Goal: Information Seeking & Learning: Learn about a topic

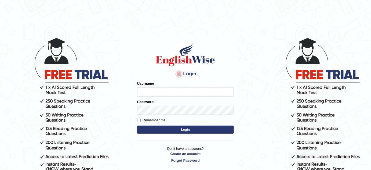
type input "susmitas_parramatta"
click at [188, 131] on button "Login" at bounding box center [185, 129] width 97 height 8
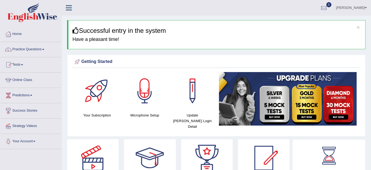
click at [14, 65] on link "Tests" at bounding box center [30, 63] width 61 height 13
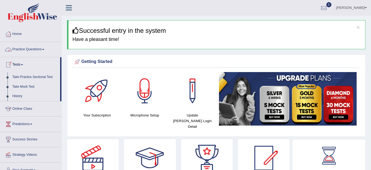
click at [25, 48] on link "Practice Questions" at bounding box center [30, 48] width 61 height 13
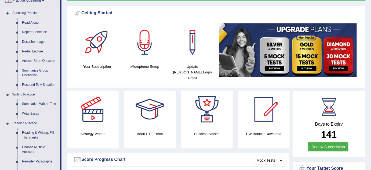
scroll to position [49, 0]
click at [32, 31] on link "Repeat Sentence" at bounding box center [40, 32] width 41 height 10
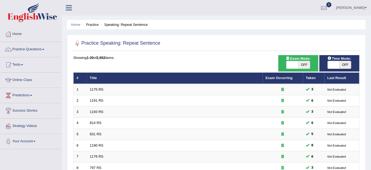
click at [290, 64] on span at bounding box center [292, 65] width 12 height 8
checkbox input "true"
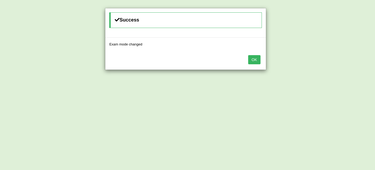
click at [256, 60] on button "OK" at bounding box center [254, 59] width 12 height 9
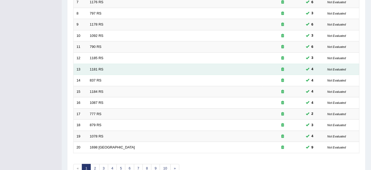
scroll to position [171, 0]
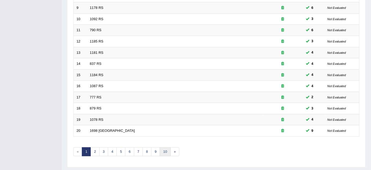
click at [166, 151] on link "10" at bounding box center [165, 151] width 11 height 9
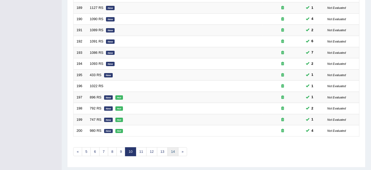
click at [172, 151] on link "14" at bounding box center [172, 151] width 11 height 9
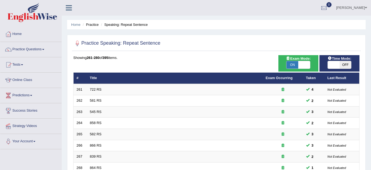
scroll to position [183, 0]
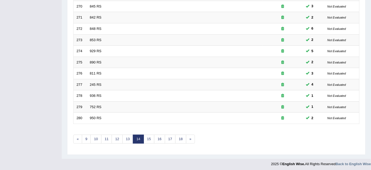
click at [179, 136] on link "18" at bounding box center [180, 138] width 11 height 9
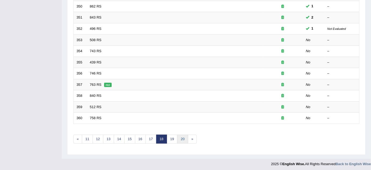
click at [179, 136] on link "20" at bounding box center [182, 138] width 11 height 9
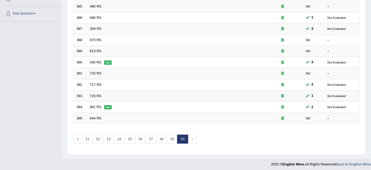
scroll to position [128, 0]
click at [179, 136] on link "20" at bounding box center [182, 138] width 11 height 9
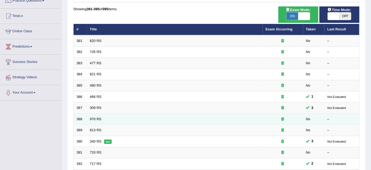
scroll to position [24, 0]
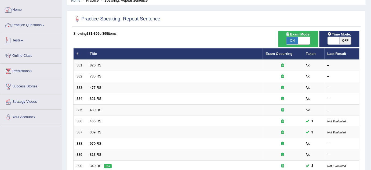
click at [30, 22] on link "Practice Questions" at bounding box center [30, 24] width 61 height 13
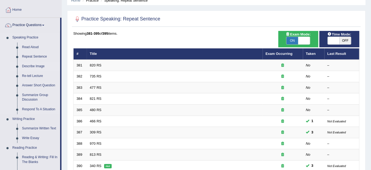
click at [24, 65] on link "Describe Image" at bounding box center [40, 66] width 41 height 10
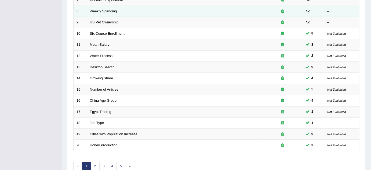
scroll to position [183, 0]
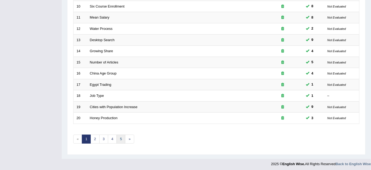
click at [120, 139] on link "5" at bounding box center [120, 138] width 9 height 9
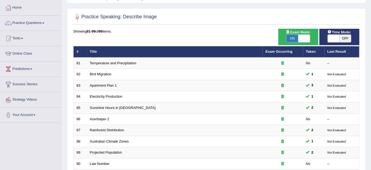
scroll to position [24, 0]
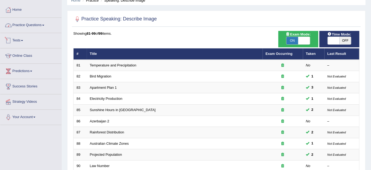
click at [27, 25] on link "Practice Questions" at bounding box center [30, 24] width 61 height 13
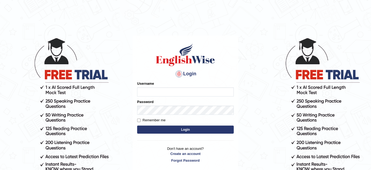
type input "susmitas_parramatta"
click at [174, 129] on button "Login" at bounding box center [185, 129] width 97 height 8
